Goal: Check status: Check status

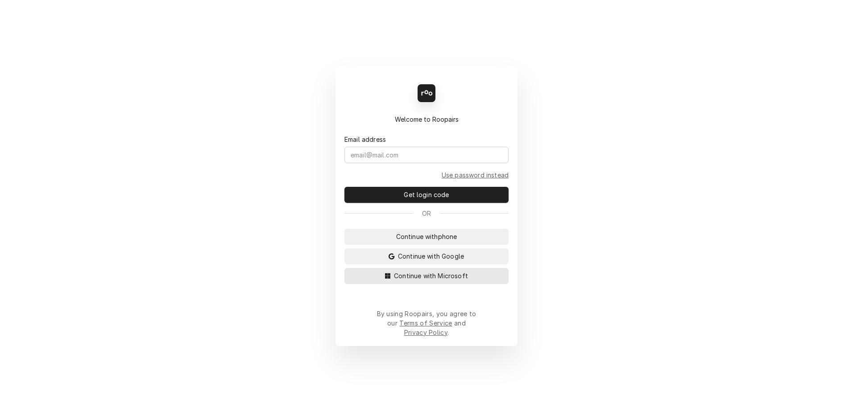
click at [425, 281] on span "Continue with Microsoft" at bounding box center [431, 275] width 78 height 9
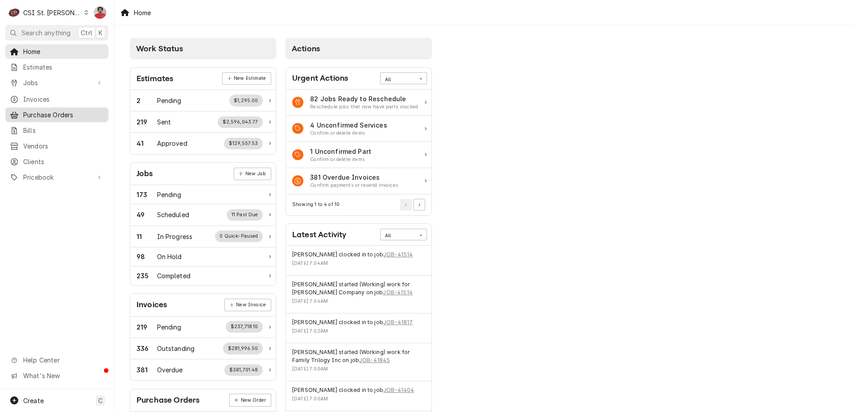
click at [42, 112] on span "Purchase Orders" at bounding box center [63, 114] width 81 height 9
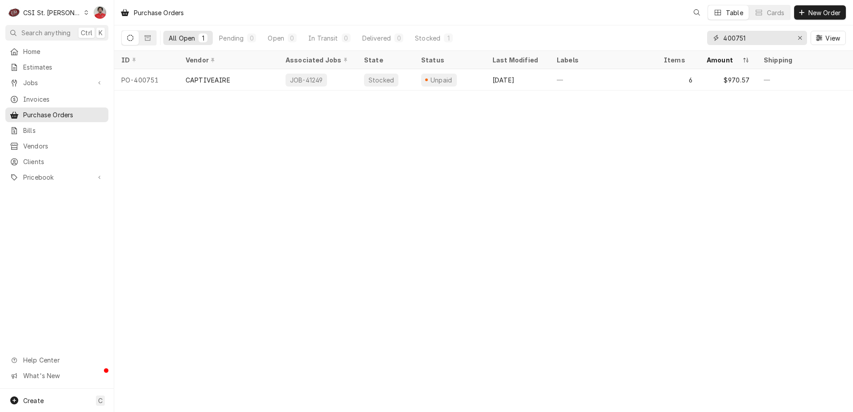
click at [750, 41] on input "400751" at bounding box center [756, 38] width 67 height 14
type input "400806"
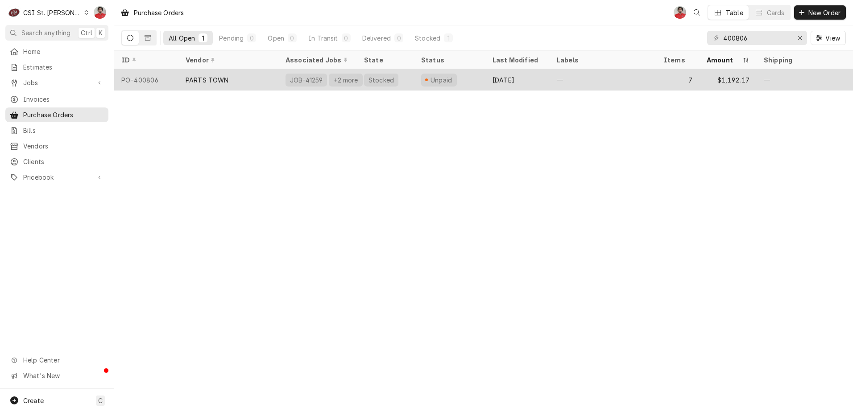
click at [532, 80] on div "Aug 11" at bounding box center [517, 79] width 64 height 21
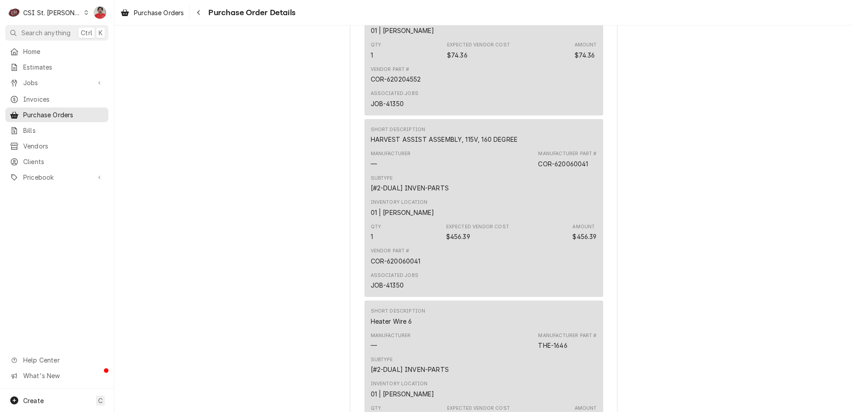
scroll to position [1115, 0]
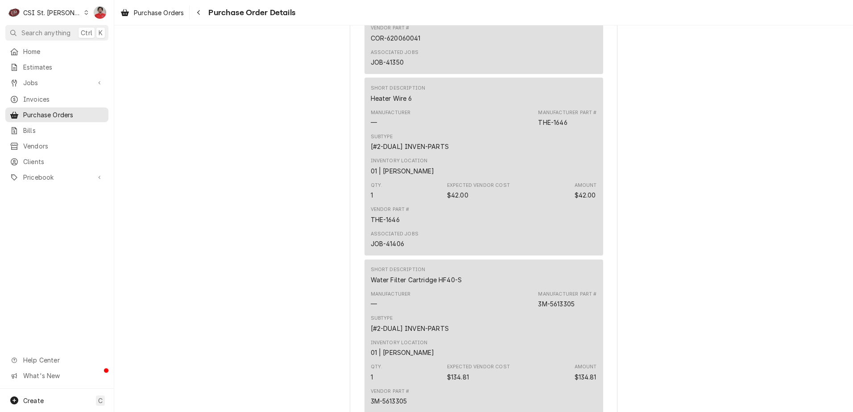
click at [491, 154] on div "Subtype [#2-DUAL] INVEN-PARTS" at bounding box center [484, 142] width 226 height 24
